Goal: Navigation & Orientation: Locate item on page

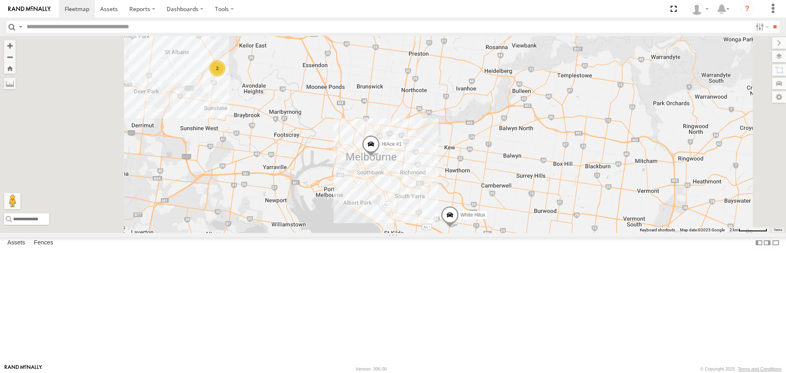
drag, startPoint x: 357, startPoint y: 185, endPoint x: 455, endPoint y: 241, distance: 112.6
click at [458, 232] on div "Buggzys HiAce #1 Buggzys HiAce #2 HiAce #1 Cleaner Wagon #1 White Hilux 2" at bounding box center [393, 134] width 786 height 196
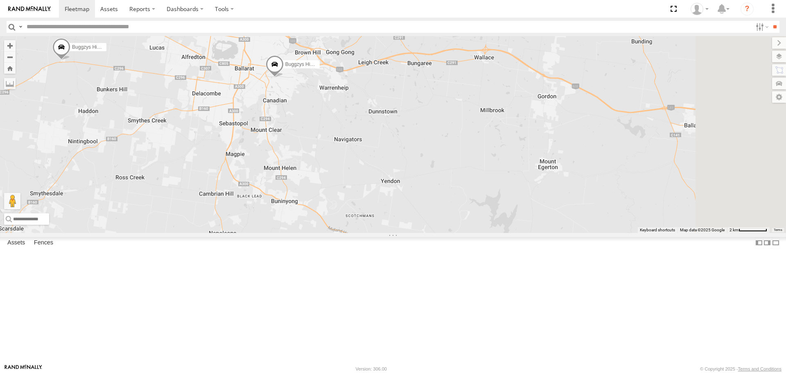
drag, startPoint x: 584, startPoint y: 174, endPoint x: 464, endPoint y: 226, distance: 131.1
click at [464, 226] on div "Buggzys HiAce #1 Buggzys HiAce #2 HiAce #1 Cleaner Wagon #1 White Hilux" at bounding box center [393, 134] width 786 height 196
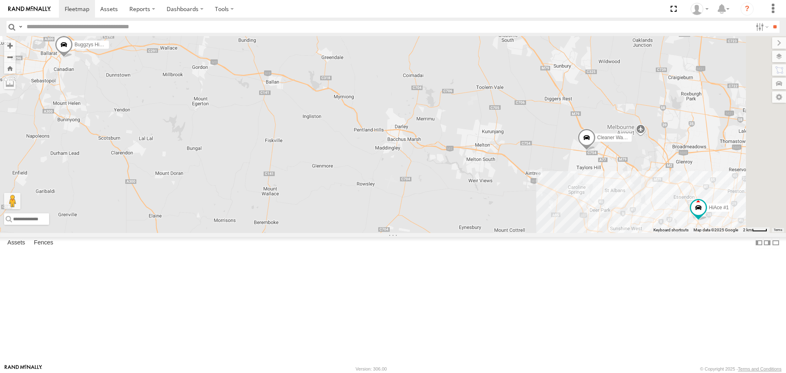
drag, startPoint x: 634, startPoint y: 259, endPoint x: 415, endPoint y: 182, distance: 232.2
click at [415, 182] on div "Buggzys HiAce #1 Buggzys HiAce #2 HiAce #1 Cleaner Wagon #1 White Hilux" at bounding box center [393, 134] width 786 height 196
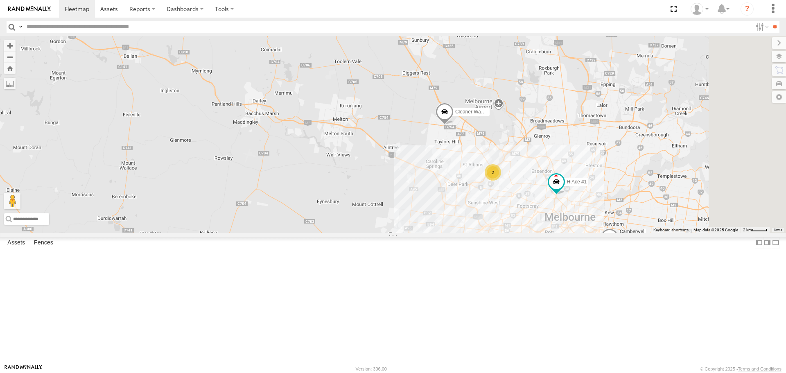
drag, startPoint x: 645, startPoint y: 247, endPoint x: 501, endPoint y: 224, distance: 146.3
click at [501, 224] on div "Buggzys HiAce #1 Buggzys HiAce #2 HiAce #1 Cleaner Wagon #1 White Hilux 2" at bounding box center [393, 134] width 786 height 196
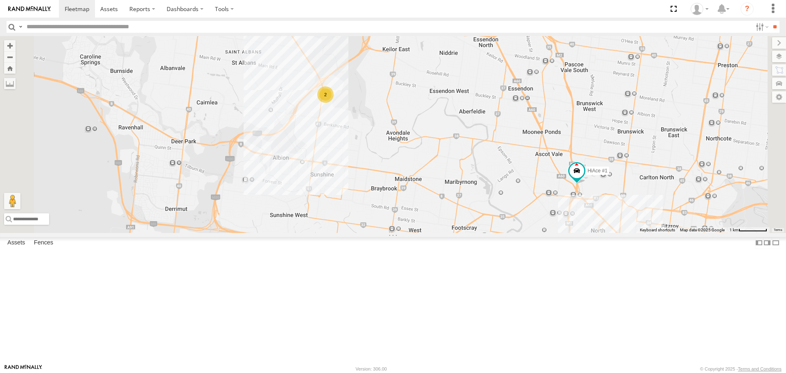
drag, startPoint x: 636, startPoint y: 301, endPoint x: 590, endPoint y: 270, distance: 55.5
click at [590, 232] on div "Buggzys HiAce #1 Buggzys HiAce #2 HiAce #1 Cleaner Wagon #1 White Hilux 2" at bounding box center [393, 134] width 786 height 196
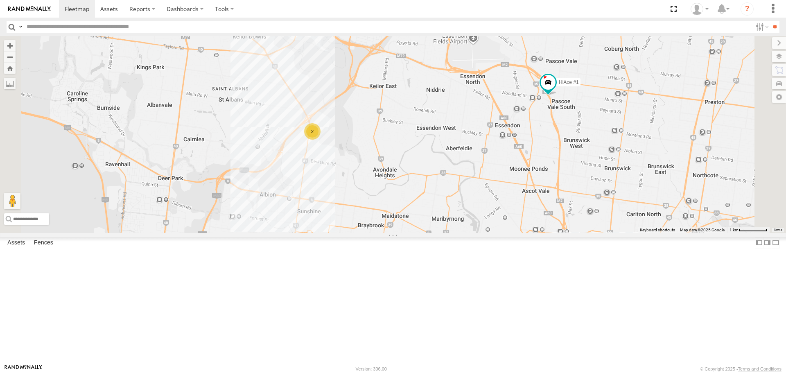
drag, startPoint x: 530, startPoint y: 192, endPoint x: 564, endPoint y: 262, distance: 78.5
click at [564, 232] on div "Buggzys HiAce #1 Buggzys HiAce #2 HiAce #1 Cleaner Wagon #1 White Hilux 2" at bounding box center [393, 134] width 786 height 196
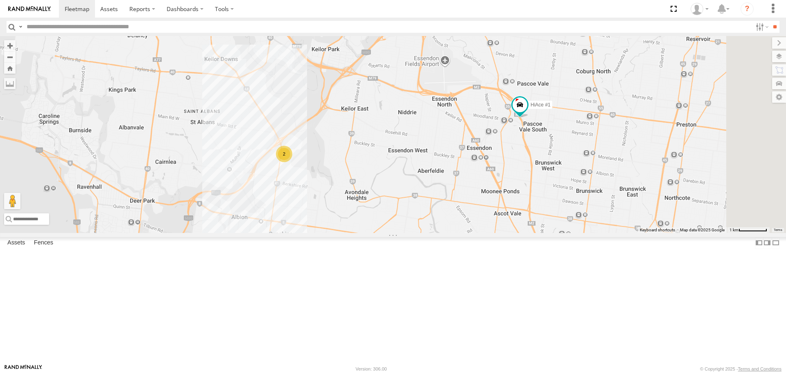
drag, startPoint x: 516, startPoint y: 166, endPoint x: 486, endPoint y: 189, distance: 38.2
click at [487, 189] on div "Buggzys HiAce #1 Buggzys HiAce #2 HiAce #1 Cleaner Wagon #1 White Hilux 2" at bounding box center [393, 134] width 786 height 196
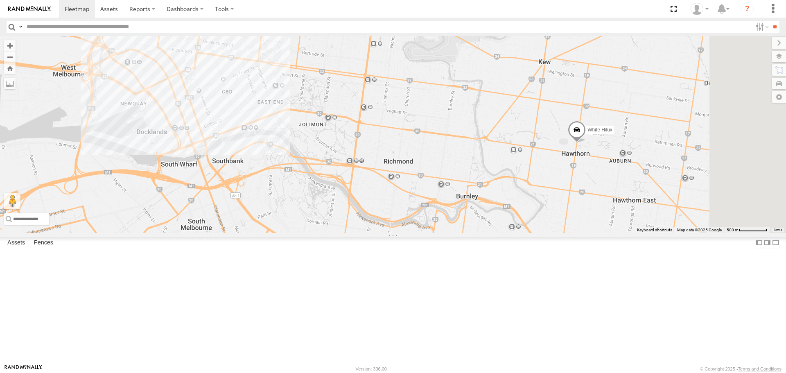
drag, startPoint x: 732, startPoint y: 192, endPoint x: 678, endPoint y: 241, distance: 73.0
click at [678, 232] on div "Buggzys HiAce #1 Buggzys HiAce #2 Cleaner Wagon #1 White Hilux" at bounding box center [393, 134] width 786 height 196
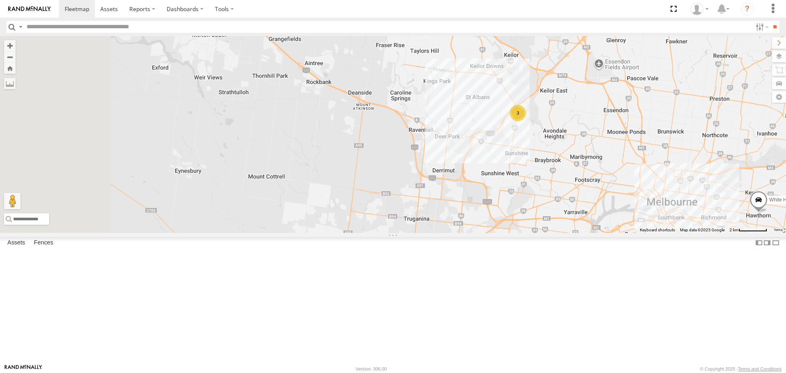
drag, startPoint x: 568, startPoint y: 189, endPoint x: 682, endPoint y: 150, distance: 120.5
click at [682, 150] on div "White Hilux Buggzys HiAce #1 Buggzys HiAce #2 Cleaner Wagon #1 3" at bounding box center [393, 134] width 786 height 196
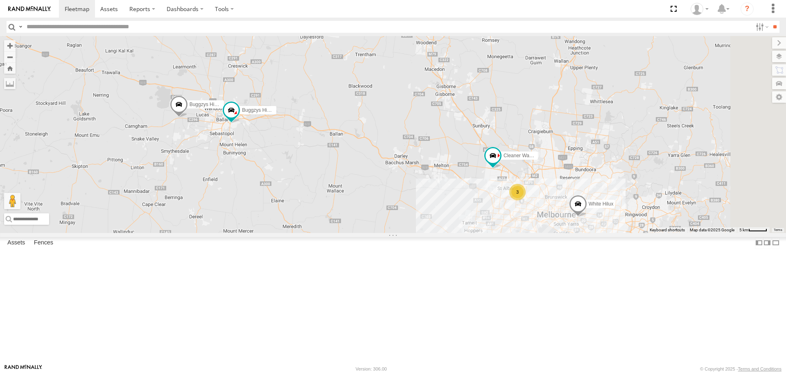
drag, startPoint x: 528, startPoint y: 225, endPoint x: 512, endPoint y: 262, distance: 40.1
click at [512, 232] on div "Buggzys HiAce #1 Buggzys HiAce #2 3 Cleaner Wagon #1 White Hilux" at bounding box center [393, 134] width 786 height 196
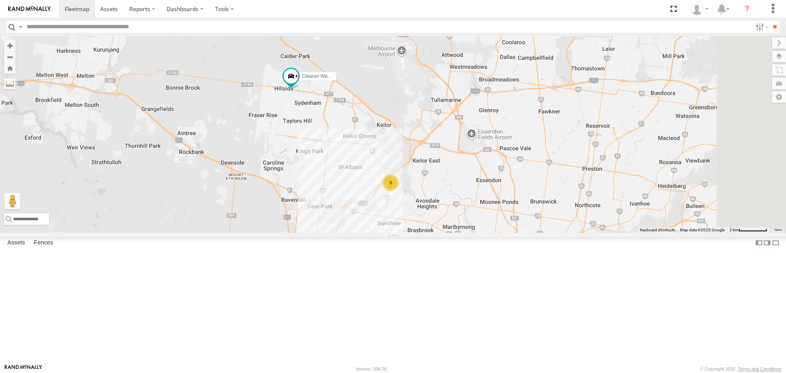
drag, startPoint x: 648, startPoint y: 274, endPoint x: 469, endPoint y: 221, distance: 186.5
click at [469, 221] on div "Buggzys HiAce #1 Buggzys HiAce #2 Cleaner Wagon #1 White Hilux 3" at bounding box center [393, 134] width 786 height 196
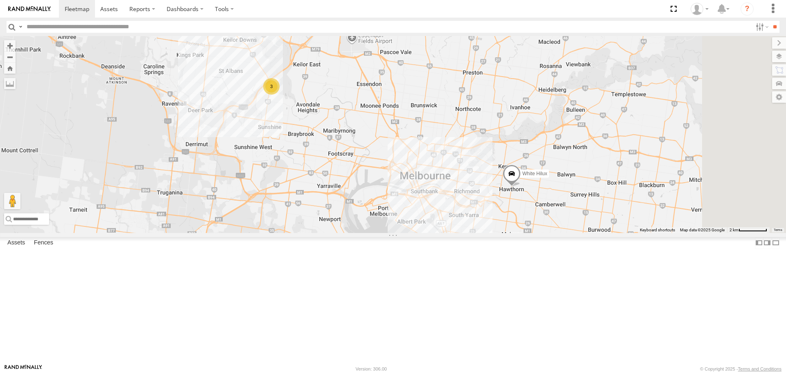
drag, startPoint x: 556, startPoint y: 262, endPoint x: 480, endPoint y: 184, distance: 108.8
click at [480, 184] on div "Buggzys HiAce #1 Buggzys HiAce #2 Cleaner Wagon #1 White Hilux 3" at bounding box center [393, 134] width 786 height 196
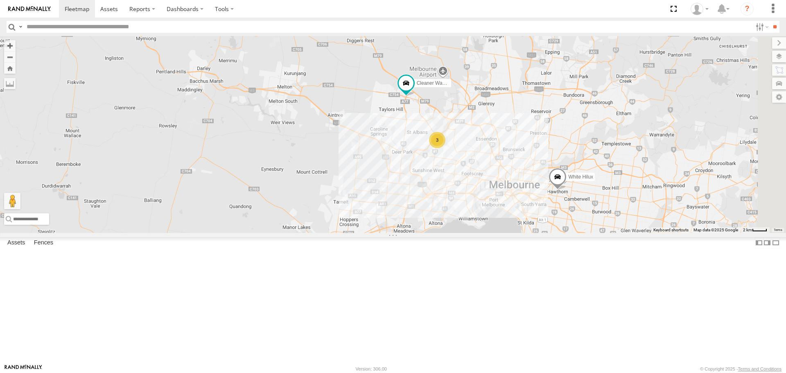
drag, startPoint x: 616, startPoint y: 238, endPoint x: 540, endPoint y: 229, distance: 76.2
click at [540, 229] on div "Buggzys HiAce #1 Buggzys HiAce #2 Cleaner Wagon #1 White Hilux 3" at bounding box center [393, 134] width 786 height 196
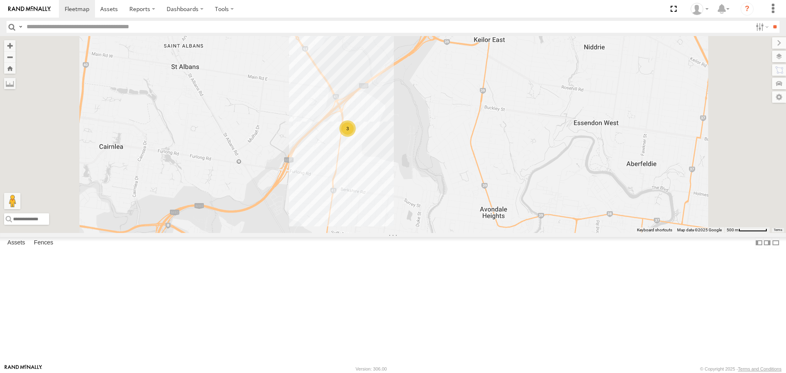
drag, startPoint x: 447, startPoint y: 196, endPoint x: 449, endPoint y: 201, distance: 4.4
click at [356, 137] on div "3" at bounding box center [347, 128] width 16 height 16
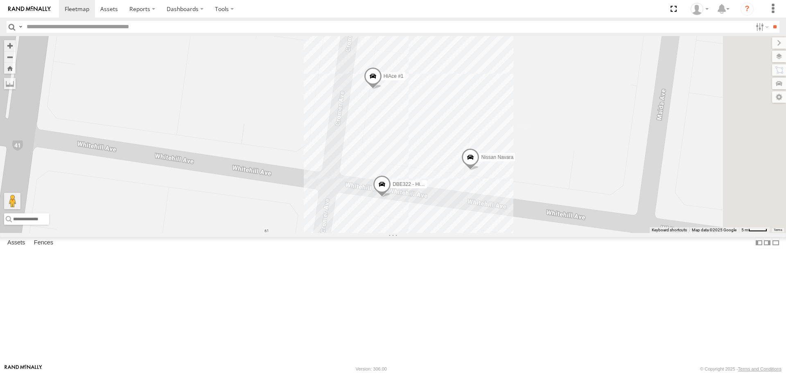
drag, startPoint x: 503, startPoint y: 165, endPoint x: 492, endPoint y: 184, distance: 21.6
click at [492, 184] on div "Buggzys HiAce #1 Buggzys HiAce #2 Cleaner Wagon #1 White Hilux HiAce #1 DBE322 …" at bounding box center [393, 134] width 786 height 196
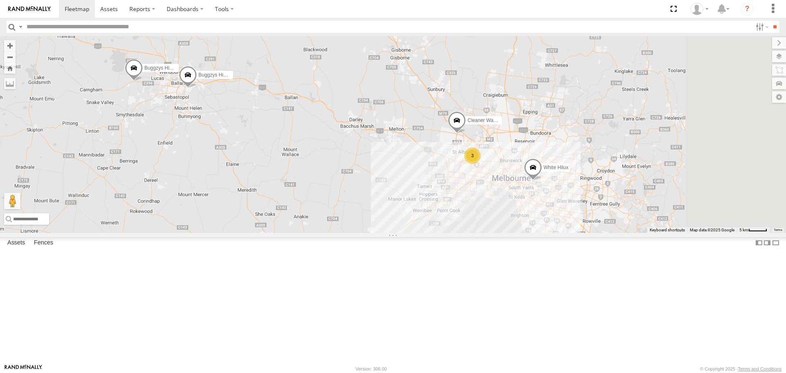
drag, startPoint x: 615, startPoint y: 268, endPoint x: 547, endPoint y: 264, distance: 68.1
click at [547, 232] on div "Buggzys HiAce #1 Buggzys HiAce #2 3 Cleaner Wagon #1 White Hilux" at bounding box center [393, 134] width 786 height 196
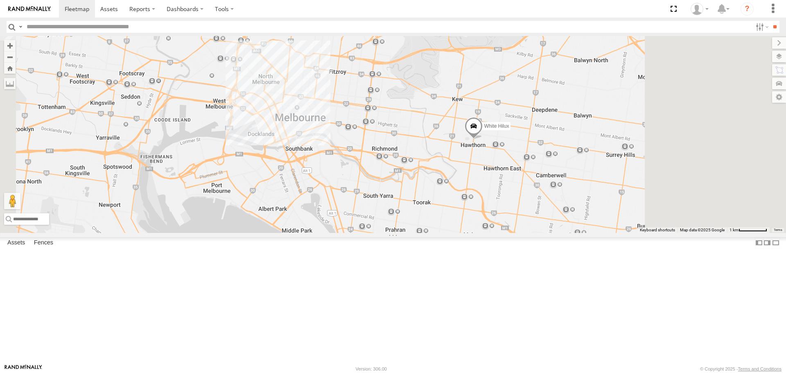
drag, startPoint x: 659, startPoint y: 244, endPoint x: 552, endPoint y: 233, distance: 107.3
click at [552, 232] on div "Buggzys HiAce #1 Buggzys HiAce #2 Cleaner Wagon #1 White Hilux" at bounding box center [393, 134] width 786 height 196
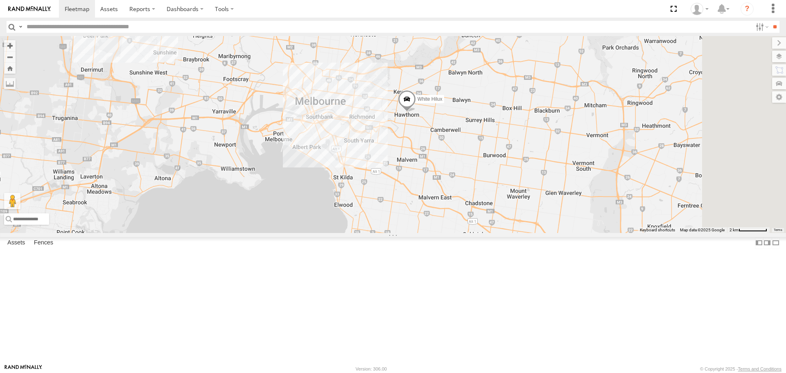
drag, startPoint x: 495, startPoint y: 268, endPoint x: 453, endPoint y: 223, distance: 61.4
click at [453, 223] on div "Buggzys HiAce #1 Buggzys HiAce #2 Cleaner Wagon #1 White Hilux 3" at bounding box center [393, 134] width 786 height 196
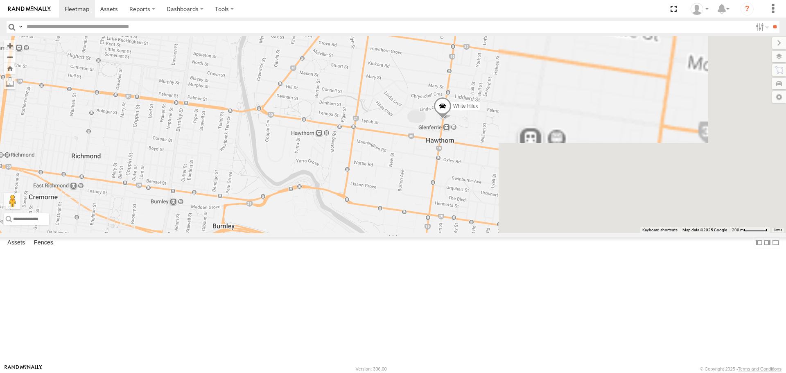
drag, startPoint x: 740, startPoint y: 274, endPoint x: 437, endPoint y: 200, distance: 311.4
click at [437, 200] on div "White Hilux Buggzys HiAce #1 Buggzys HiAce #2 Cleaner Wagon #1" at bounding box center [393, 134] width 786 height 196
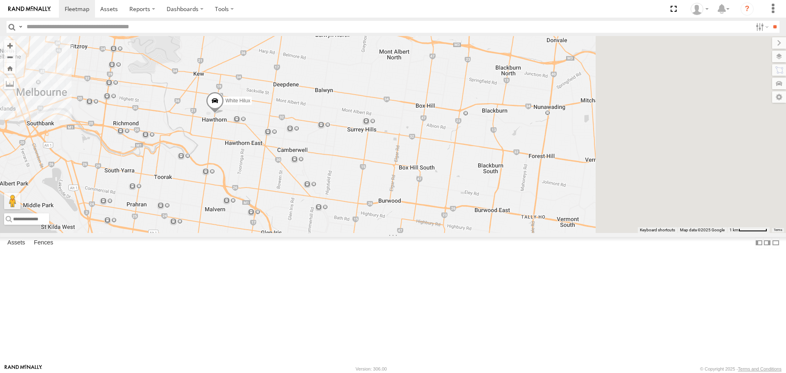
drag, startPoint x: 589, startPoint y: 215, endPoint x: 484, endPoint y: 212, distance: 105.2
click at [484, 212] on div "White Hilux Buggzys HiAce #1 Buggzys HiAce #2 Cleaner Wagon #1" at bounding box center [393, 134] width 786 height 196
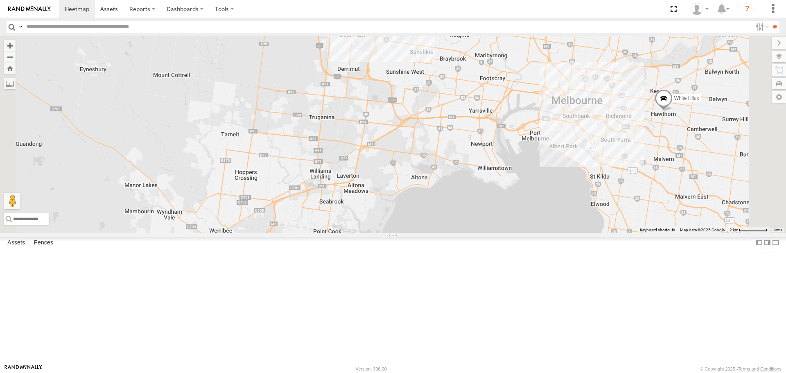
drag, startPoint x: 491, startPoint y: 145, endPoint x: 449, endPoint y: 188, distance: 60.2
click at [449, 188] on div "Buggzys HiAce #1 Buggzys HiAce #2 Cleaner Wagon #1 White Hilux 3" at bounding box center [393, 134] width 786 height 196
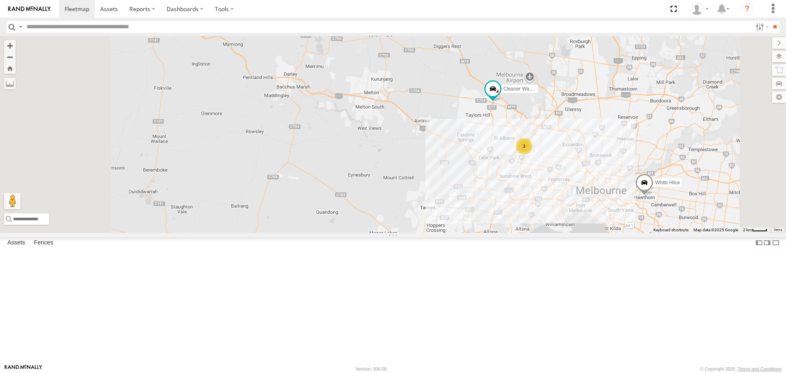
drag, startPoint x: 596, startPoint y: 170, endPoint x: 653, endPoint y: 245, distance: 94.6
click at [653, 232] on div "Buggzys HiAce #1 Buggzys HiAce #2 Cleaner Wagon #1 White Hilux 3" at bounding box center [393, 134] width 786 height 196
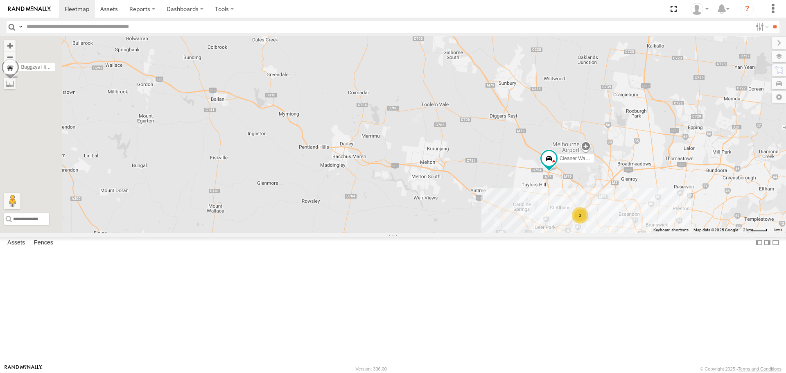
drag, startPoint x: 394, startPoint y: 216, endPoint x: 577, endPoint y: 206, distance: 183.2
click at [577, 206] on div "Buggzys HiAce #1 Buggzys HiAce #2 Cleaner Wagon #1 White Hilux 3" at bounding box center [393, 134] width 786 height 196
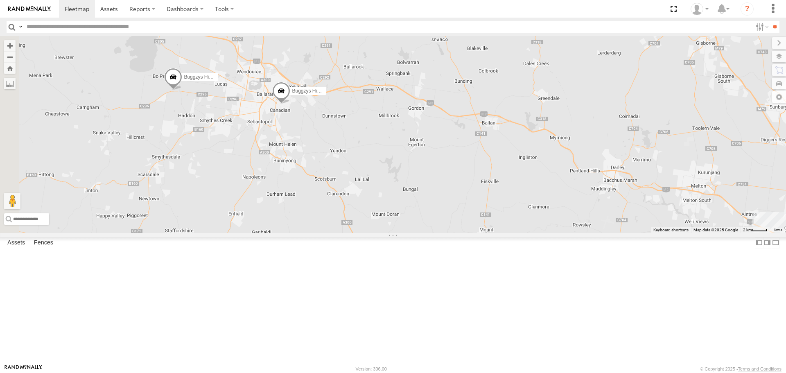
drag, startPoint x: 410, startPoint y: 214, endPoint x: 464, endPoint y: 251, distance: 65.3
click at [464, 232] on div "Buggzys HiAce #1 Buggzys HiAce #2 Cleaner Wagon #1 White Hilux 3" at bounding box center [393, 134] width 786 height 196
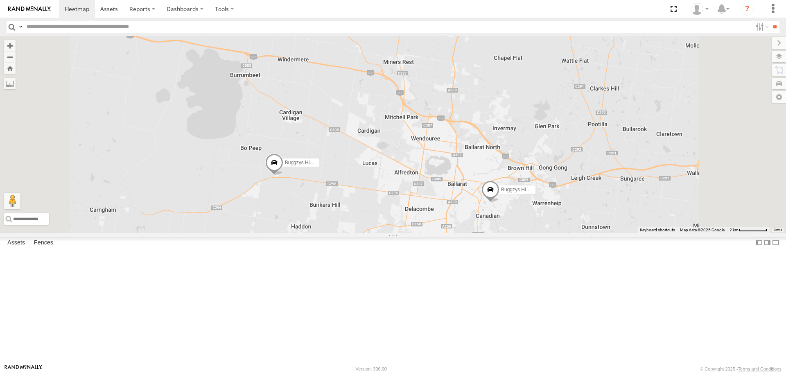
drag, startPoint x: 500, startPoint y: 231, endPoint x: 493, endPoint y: 228, distance: 7.9
click at [493, 228] on div "Buggzys HiAce #1 Buggzys HiAce #2 Cleaner Wagon #1 White Hilux" at bounding box center [393, 134] width 786 height 196
